Goal: Find contact information: Find contact information

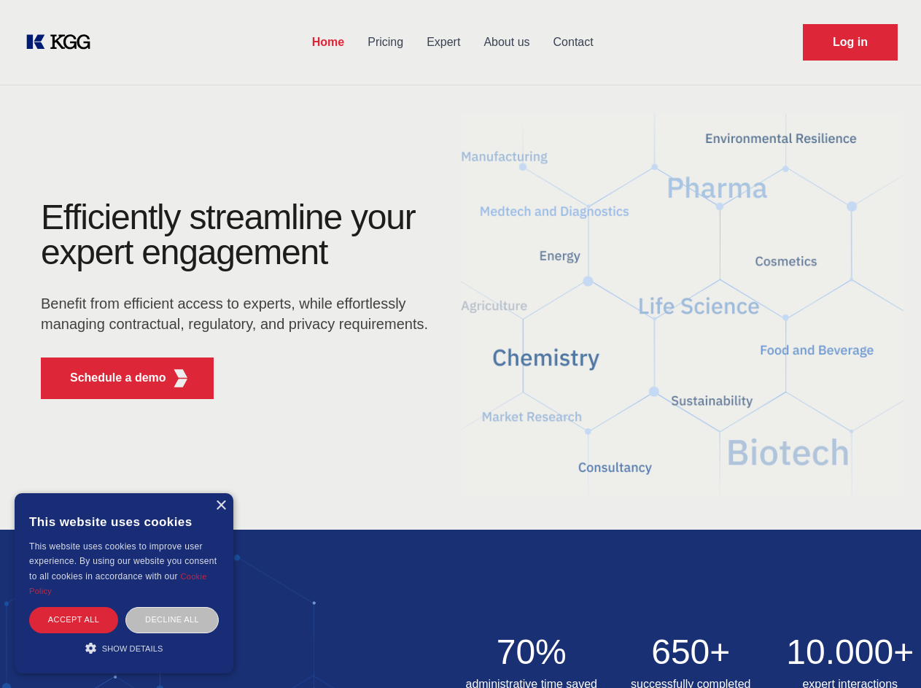
click at [460, 344] on div "Efficiently streamline your expert engagement Benefit from efficient access to …" at bounding box center [239, 305] width 443 height 211
click at [109, 378] on p "Schedule a demo" at bounding box center [118, 378] width 96 height 18
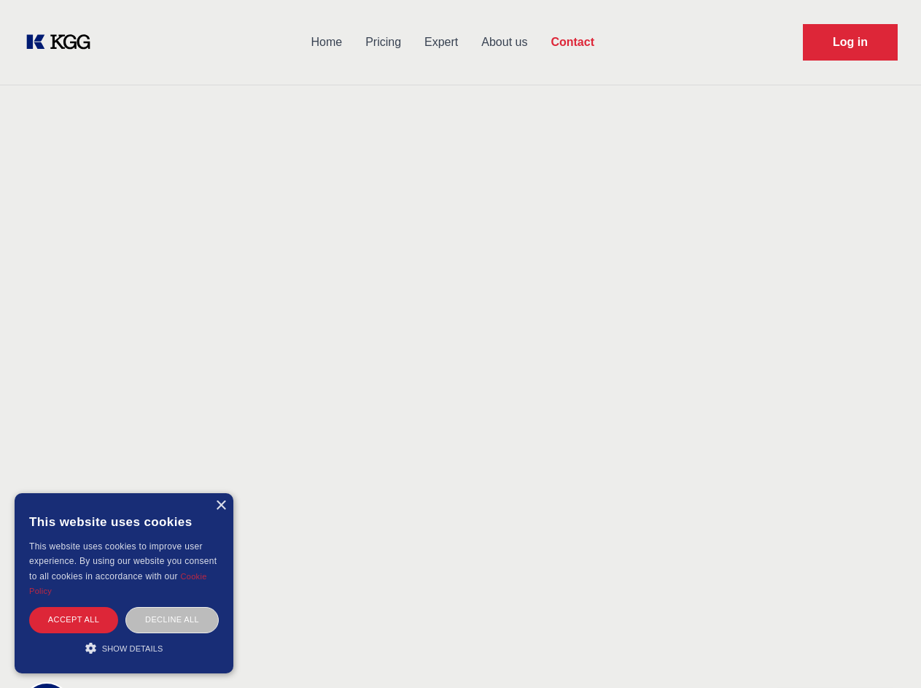
click at [220, 505] on div "× This website uses cookies This website uses cookies to improve user experienc…" at bounding box center [124, 583] width 219 height 180
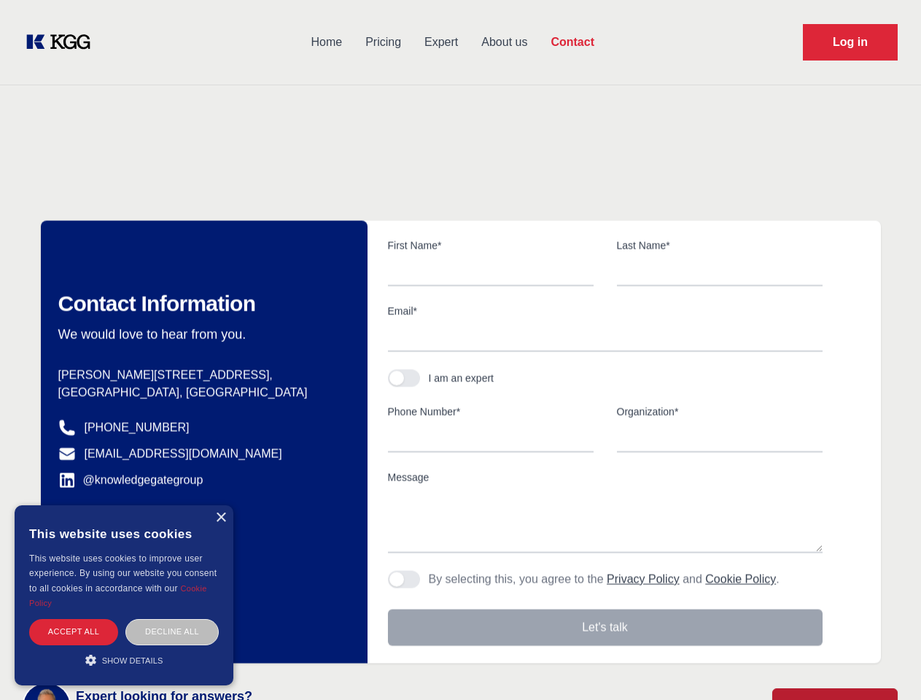
click at [74, 619] on div "Accept all" at bounding box center [73, 632] width 89 height 26
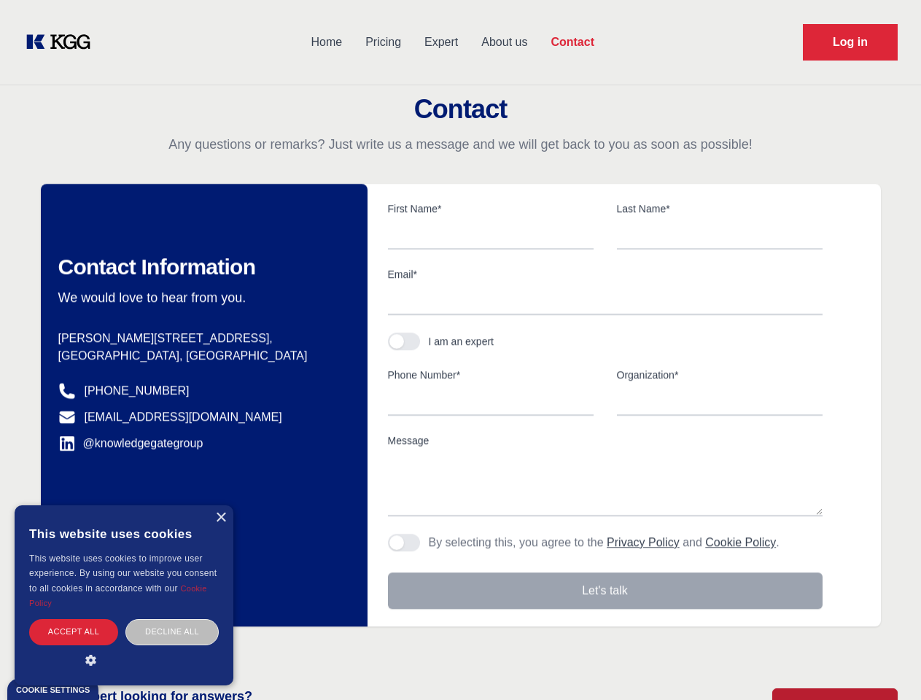
click at [172, 619] on div "Contact Information We would love to hear from you. Postal address [PERSON_NAME…" at bounding box center [204, 405] width 327 height 443
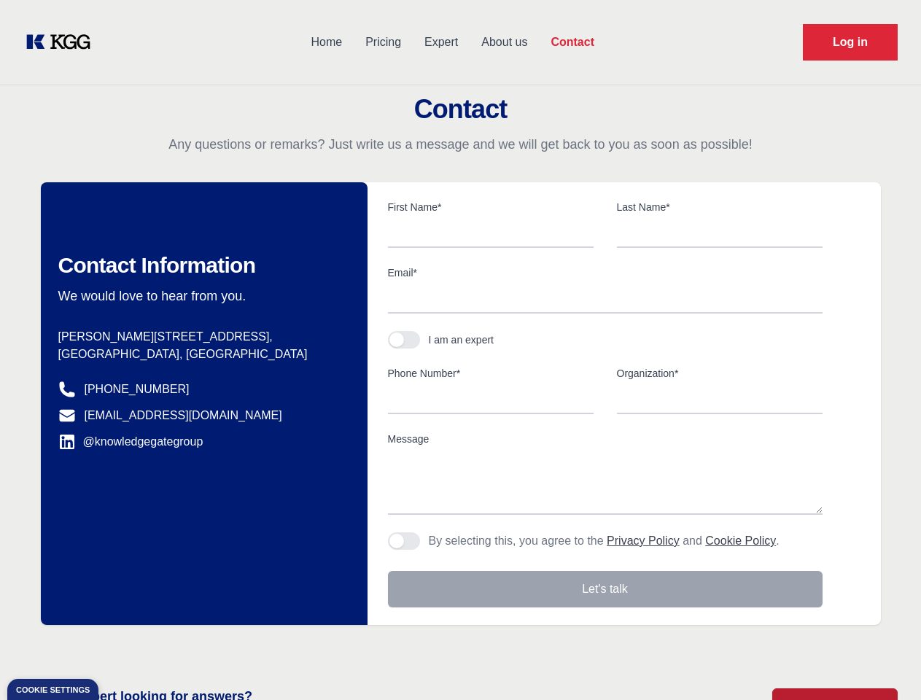
click at [124, 648] on main "Contact Any questions or remarks? Just write us a message and we will get back …" at bounding box center [460, 379] width 921 height 759
